Goal: Task Accomplishment & Management: Use online tool/utility

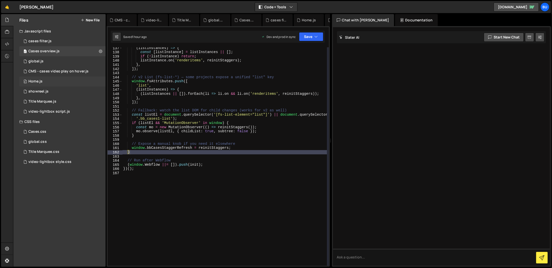
scroll to position [567, 0]
click at [184, 233] on div "( listInstances ) => { const [ listInstance ] = listInstances || [ ] ; if ( ! l…" at bounding box center [224, 159] width 205 height 227
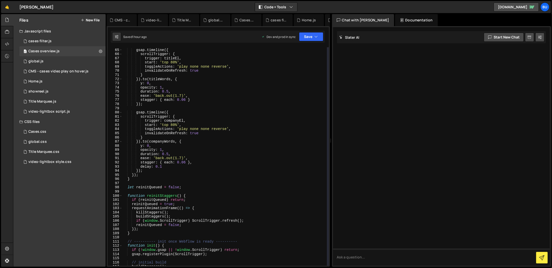
scroll to position [236, 0]
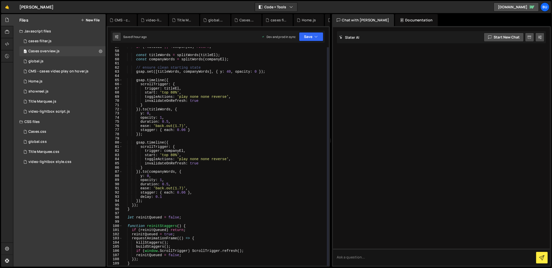
click at [176, 155] on div "if ( ! titleEl || ! companyEl ) return ; const titleWords = splitWords ( titleE…" at bounding box center [224, 158] width 205 height 227
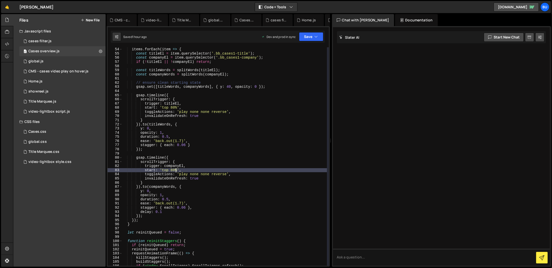
scroll to position [221, 0]
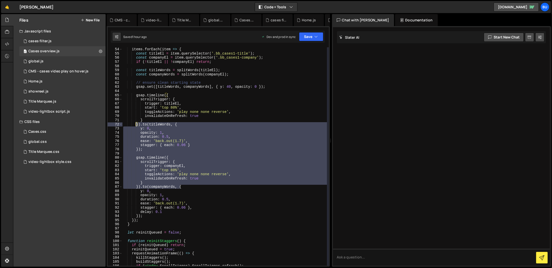
drag, startPoint x: 211, startPoint y: 185, endPoint x: 135, endPoint y: 123, distance: 98.2
click at [135, 123] on div "items . forEach ( item => { const titleEl = item . querySelector ( '.bb_cases1-…" at bounding box center [224, 160] width 205 height 227
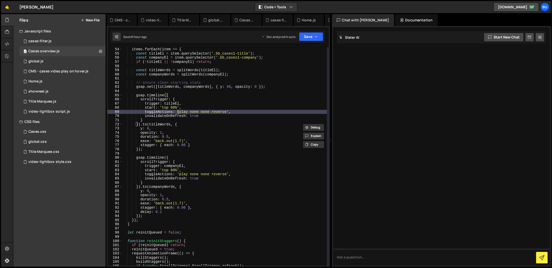
click at [177, 114] on div "items . forEach ( item => { const titleEl = item . querySelector ( '.bb_cases1-…" at bounding box center [224, 160] width 205 height 227
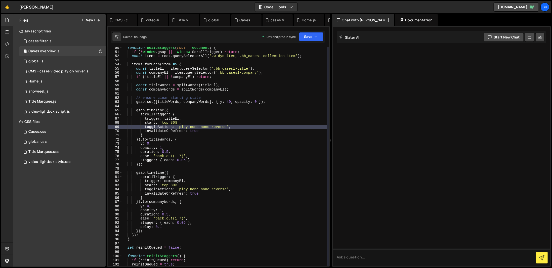
scroll to position [175, 0]
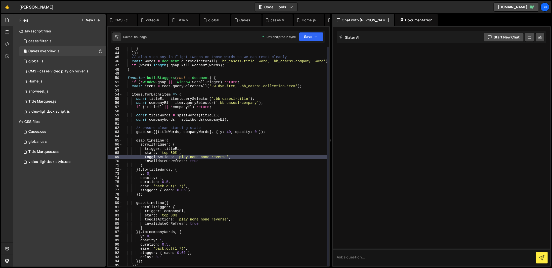
type textarea "})();"
click at [170, 126] on div "} }) ; // also stop any in-flight tweens on those words so we can reset cleanly…" at bounding box center [224, 156] width 204 height 218
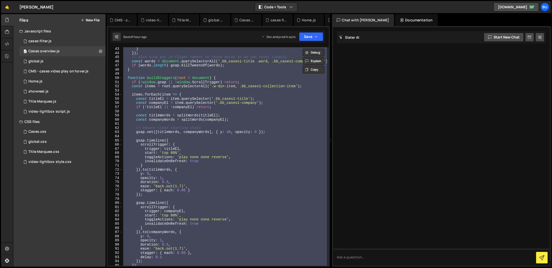
click at [334, 202] on div at bounding box center [441, 146] width 217 height 238
click at [191, 152] on div "} }) ; // also stop any in-flight tweens on those words so we can reset cleanly…" at bounding box center [224, 160] width 205 height 227
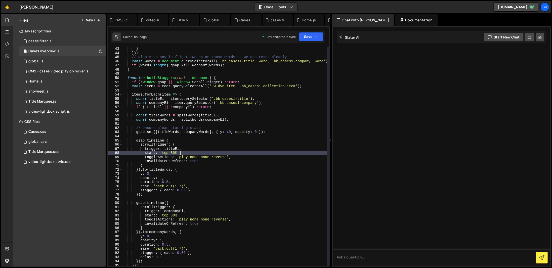
click at [174, 154] on div "} }) ; // also stop any in-flight tweens on those words so we can reset cleanly…" at bounding box center [224, 160] width 205 height 227
click at [173, 214] on div "} }) ; // also stop any in-flight tweens on those words so we can reset cleanly…" at bounding box center [224, 160] width 205 height 227
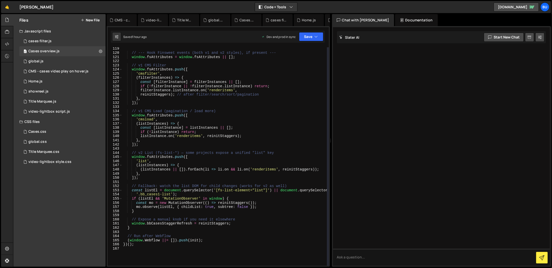
scroll to position [584, 0]
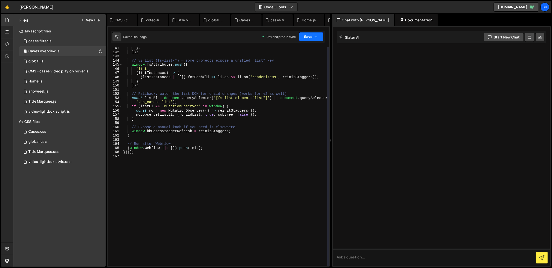
click at [312, 36] on button "Save" at bounding box center [311, 36] width 24 height 9
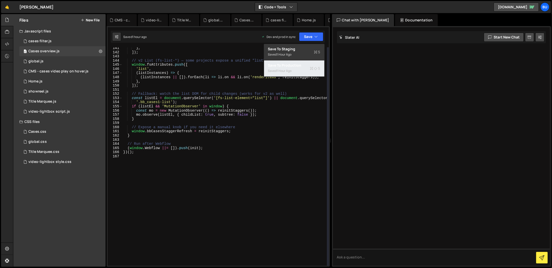
click at [305, 69] on div "Saved 1 hour ago" at bounding box center [294, 71] width 52 height 6
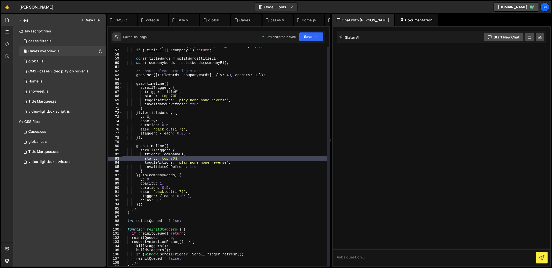
scroll to position [232, 0]
click at [172, 160] on div "const companyEl = item . querySelector ( '.bb_cases1-company' ) ; if ( ! titleE…" at bounding box center [224, 157] width 205 height 227
click at [171, 97] on div "const companyEl = item . querySelector ( '.bb_cases1-company' ) ; if ( ! titleE…" at bounding box center [224, 157] width 205 height 227
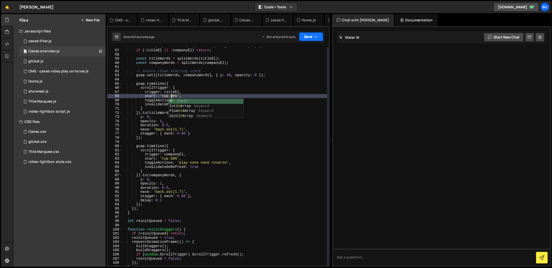
click at [309, 41] on button "Save" at bounding box center [311, 36] width 24 height 9
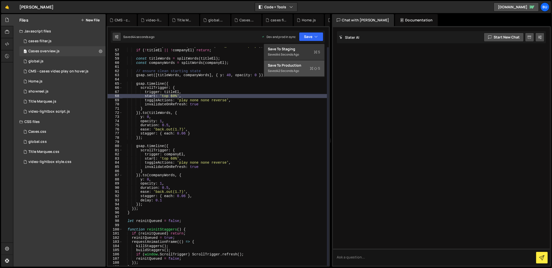
click at [314, 71] on div "Saved 42 seconds ago" at bounding box center [294, 71] width 52 height 6
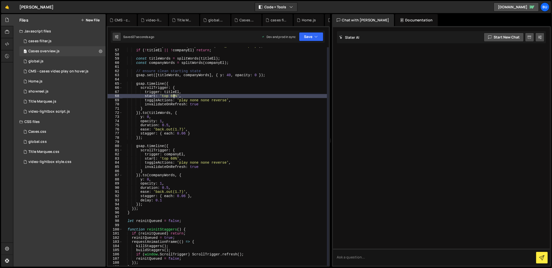
click at [173, 96] on div "const companyEl = item . querySelector ( '.bb_cases1-company' ) ; if ( ! titleE…" at bounding box center [224, 157] width 205 height 227
click at [171, 96] on div "const companyEl = item . querySelector ( '.bb_cases1-company' ) ; if ( ! titleE…" at bounding box center [224, 157] width 205 height 227
click at [171, 159] on div "const companyEl = item . querySelector ( '.bb_cases1-company' ) ; if ( ! titleE…" at bounding box center [224, 157] width 205 height 227
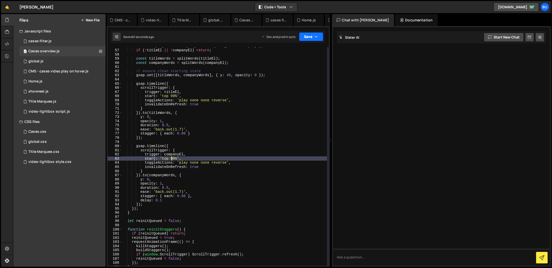
click at [308, 33] on button "Save" at bounding box center [311, 36] width 24 height 9
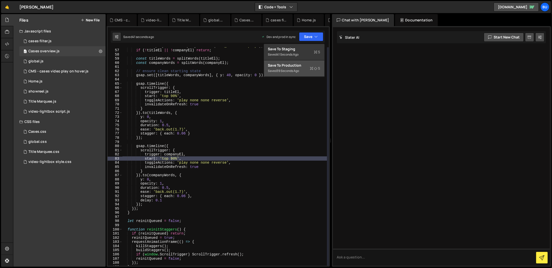
click at [316, 67] on icon at bounding box center [316, 68] width 4 height 5
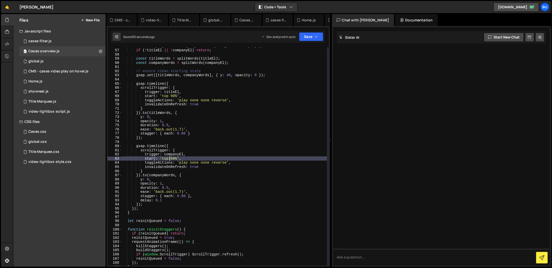
click at [170, 158] on div "const companyEl = item . querySelector ( '.bb_cases1-company' ) ; if ( ! titleE…" at bounding box center [224, 157] width 205 height 227
click at [170, 96] on div "const companyEl = item . querySelector ( '.bb_cases1-company' ) ; if ( ! titleE…" at bounding box center [224, 157] width 205 height 227
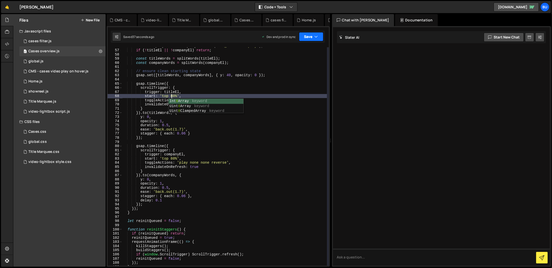
type textarea "start: 'top 80%',"
click at [318, 34] on button "Save" at bounding box center [311, 36] width 24 height 9
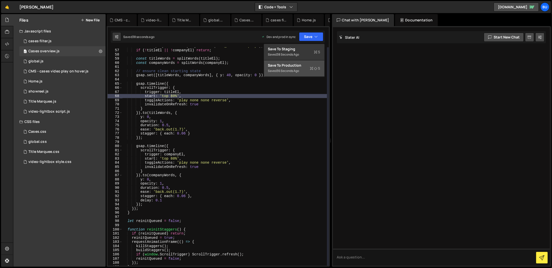
click at [310, 66] on icon at bounding box center [312, 68] width 4 height 5
